Goal: Task Accomplishment & Management: Manage account settings

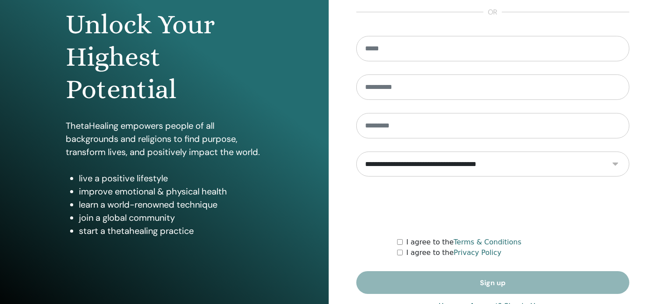
scroll to position [116, 0]
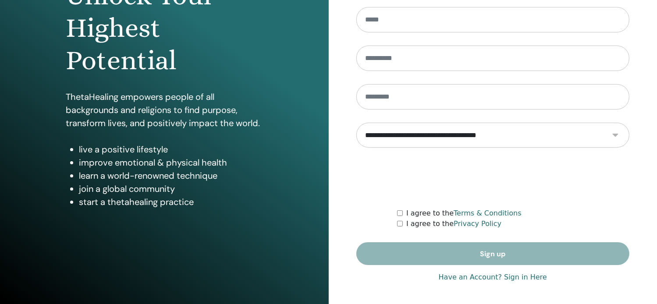
click at [484, 280] on link "Have an Account? Sign in Here" at bounding box center [493, 277] width 108 height 11
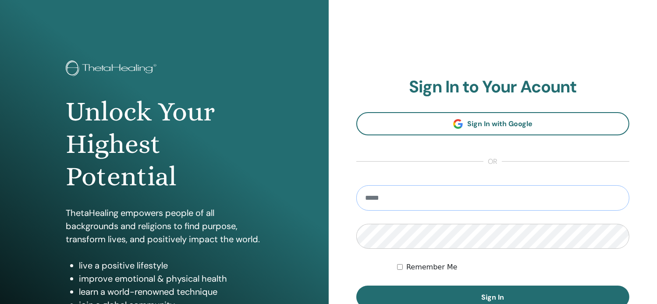
click at [416, 197] on input "email" at bounding box center [492, 197] width 273 height 25
type input "**********"
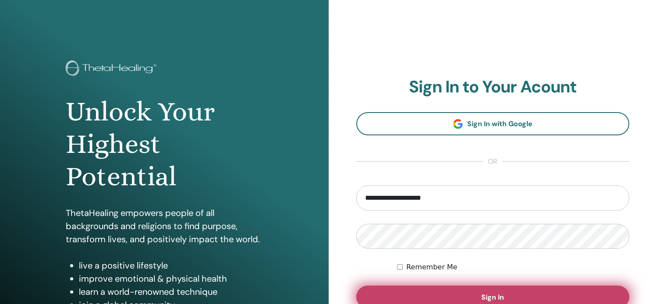
click at [426, 294] on button "Sign In" at bounding box center [492, 297] width 273 height 23
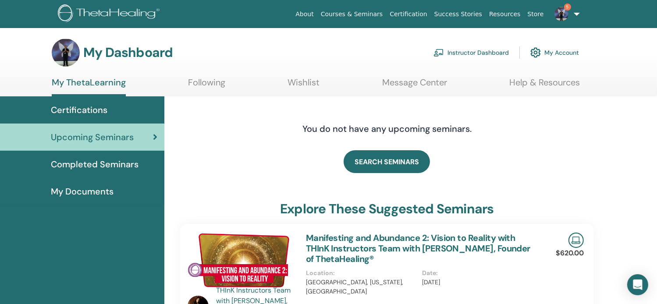
click at [487, 52] on link "Instructor Dashboard" at bounding box center [470, 52] width 75 height 19
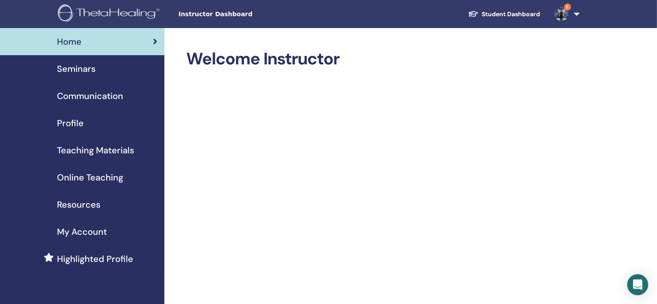
click at [89, 71] on span "Seminars" at bounding box center [76, 68] width 39 height 13
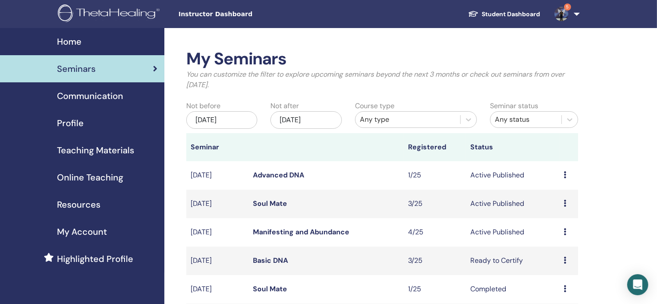
click at [299, 233] on link "Manifesting and Abundance" at bounding box center [301, 231] width 96 height 9
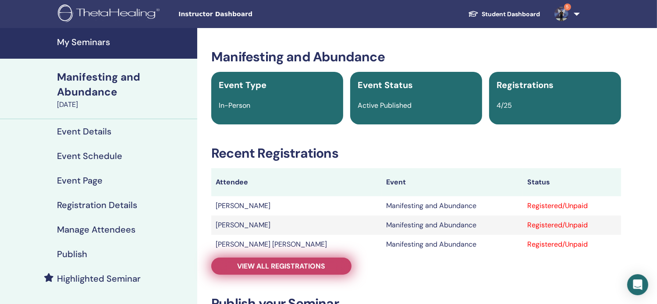
click at [315, 268] on span "View all registrations" at bounding box center [281, 266] width 88 height 9
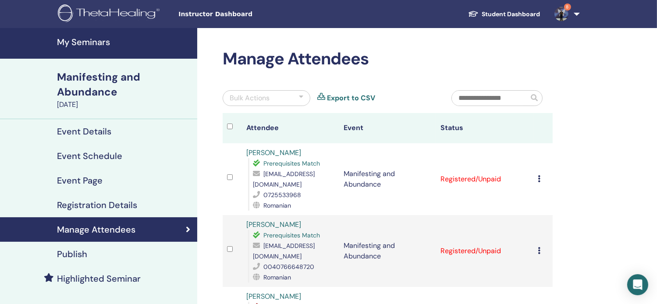
click at [578, 13] on link "9" at bounding box center [565, 14] width 36 height 28
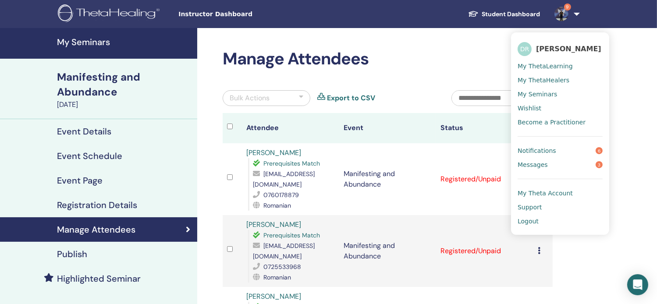
click at [522, 223] on span "Logout" at bounding box center [527, 221] width 21 height 8
